Goal: Find contact information: Find contact information

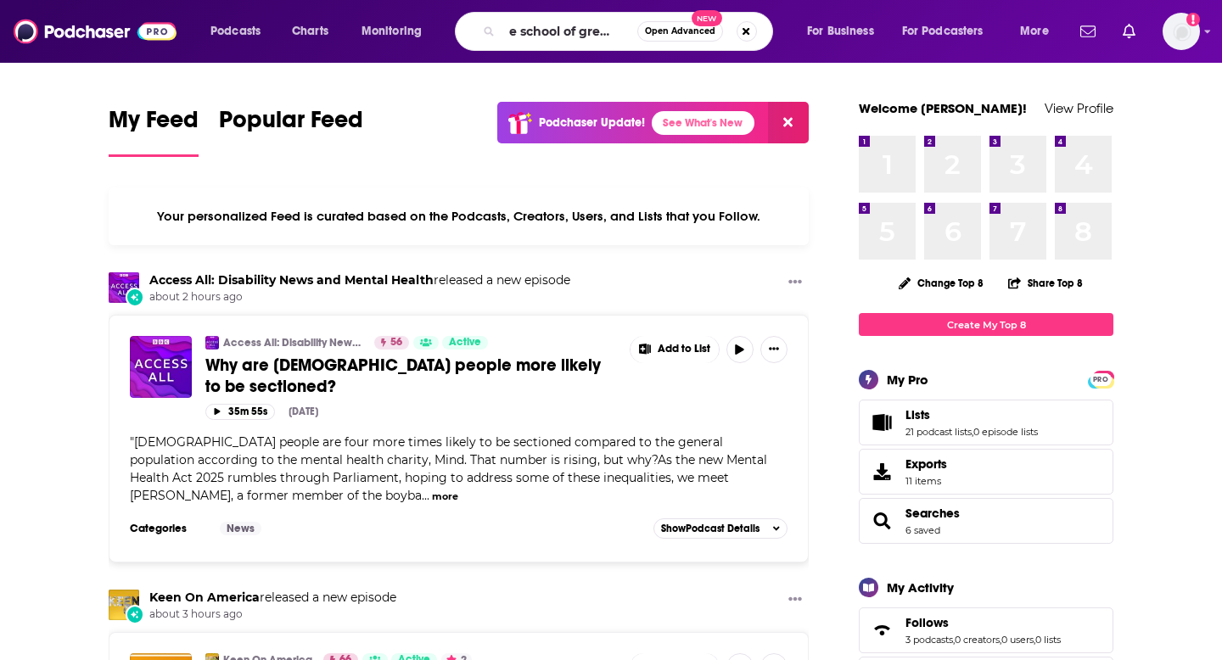
scroll to position [0, 25]
type input "the school of greatness"
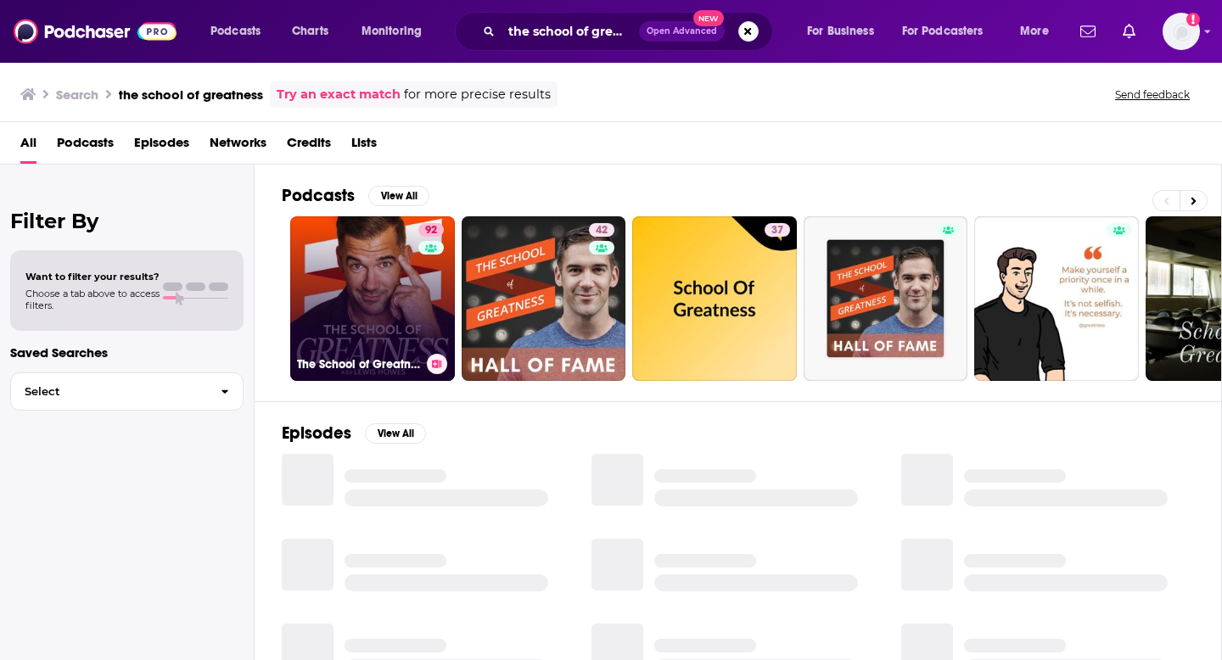
click at [386, 324] on link "92 The School of Greatness" at bounding box center [372, 298] width 165 height 165
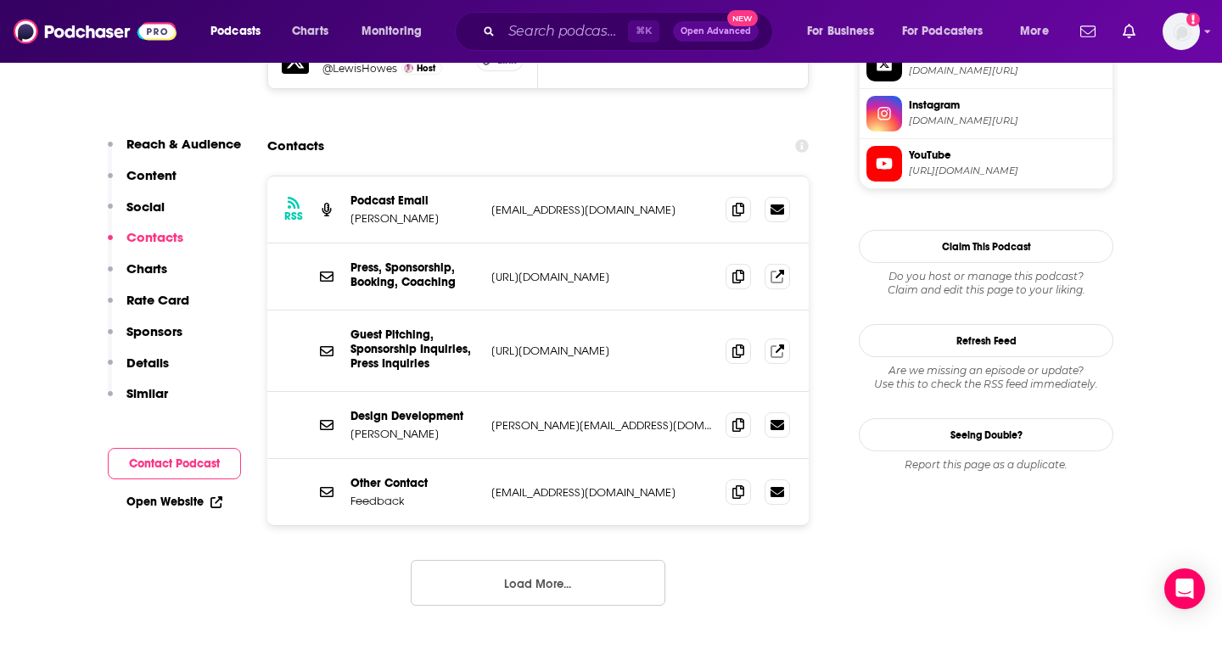
scroll to position [1716, 0]
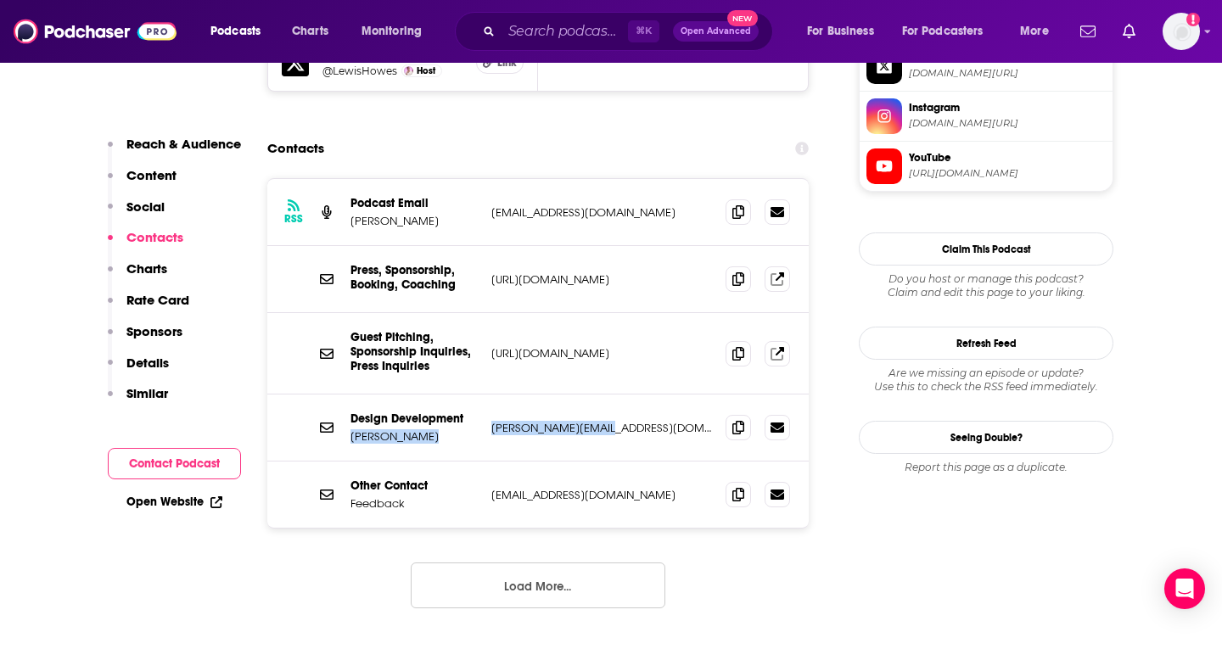
drag, startPoint x: 469, startPoint y: 311, endPoint x: 642, endPoint y: 301, distance: 173.5
click at [643, 395] on div "Design Development [PERSON_NAME] [PERSON_NAME][EMAIL_ADDRESS][DOMAIN_NAME] [PER…" at bounding box center [538, 428] width 542 height 67
copy div "[PERSON_NAME]"
